Goal: Transaction & Acquisition: Purchase product/service

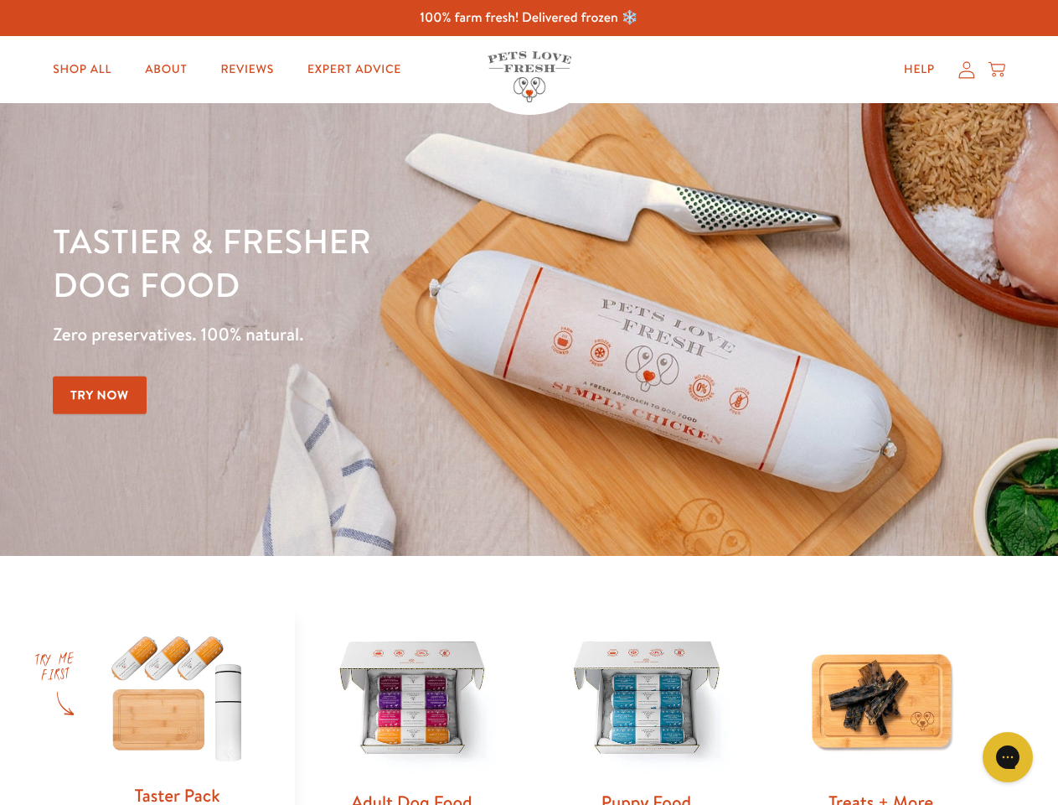
click at [529, 402] on div "Tastier & fresher dog food Zero preservatives. 100% natural. Try Now" at bounding box center [370, 329] width 635 height 221
click at [1008, 757] on icon "Gorgias live chat" at bounding box center [1008, 756] width 16 height 16
